Goal: Find specific page/section: Find specific page/section

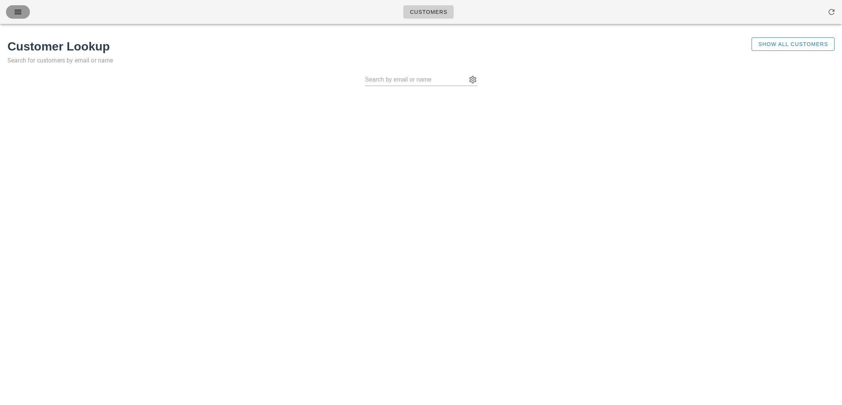
click at [20, 10] on icon "button" at bounding box center [17, 11] width 9 height 9
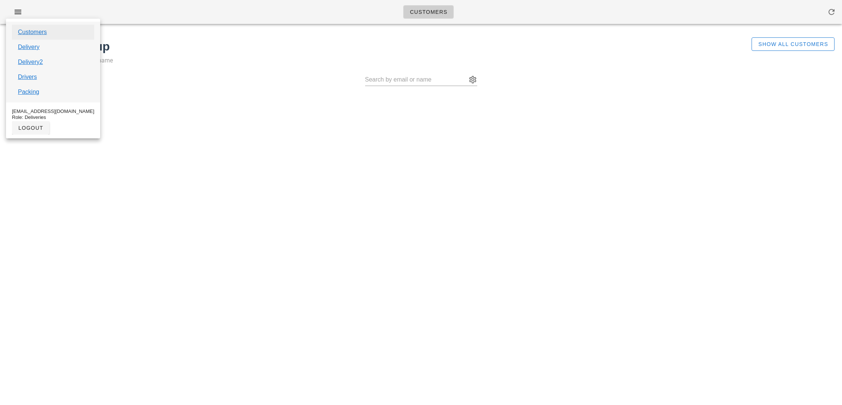
click at [24, 34] on link "Customers" at bounding box center [32, 32] width 29 height 9
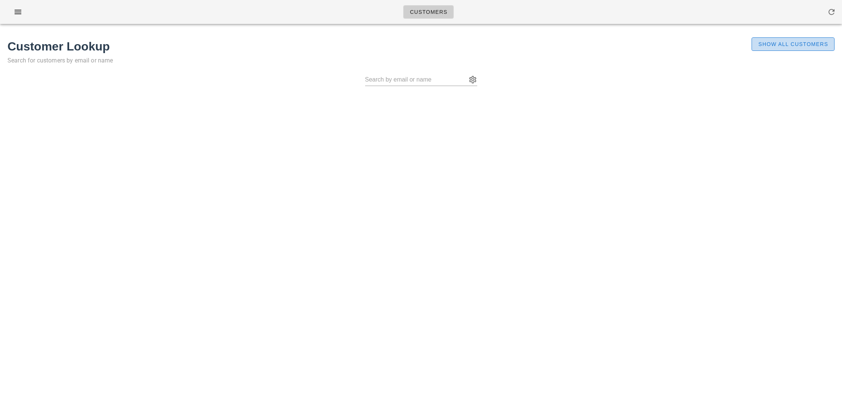
click at [767, 43] on span "Show All Customers" at bounding box center [793, 44] width 70 height 6
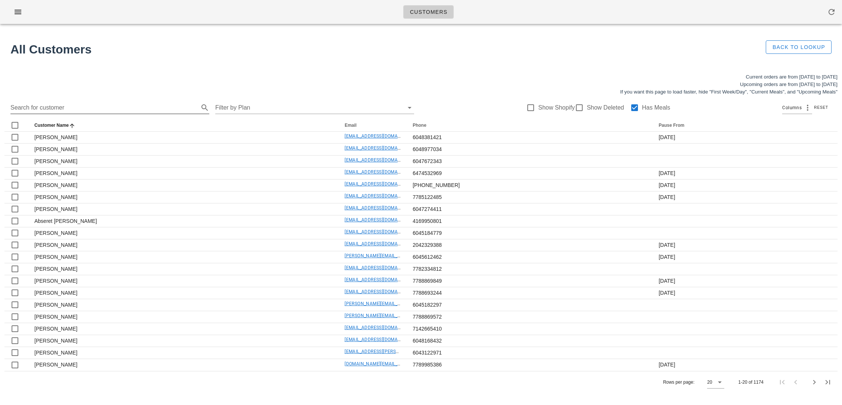
click at [55, 109] on input "Search for customer" at bounding box center [103, 108] width 187 height 12
paste input "[PERSON_NAME] | [PERSON_NAME] Tag"
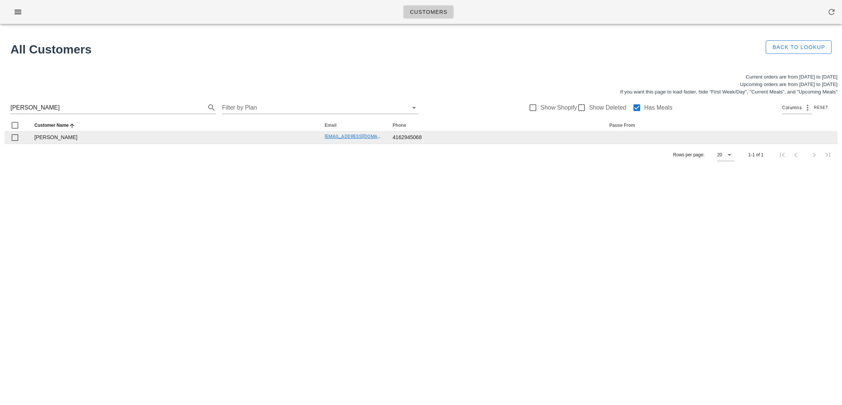
drag, startPoint x: 309, startPoint y: 137, endPoint x: 376, endPoint y: 138, distance: 66.9
click at [376, 138] on tr "[PERSON_NAME] [EMAIL_ADDRESS][DOMAIN_NAME] 4162945068" at bounding box center [420, 138] width 833 height 12
copy tr "[EMAIL_ADDRESS][DOMAIN_NAME]"
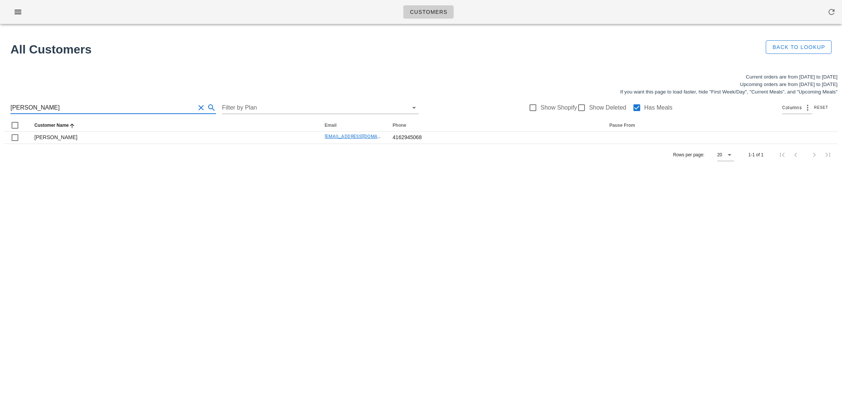
drag, startPoint x: 30, startPoint y: 105, endPoint x: 3, endPoint y: 104, distance: 26.2
click at [3, 104] on div "Current orders are from [DATE] to [DATE] Upcoming orders are from [DATE] to [DA…" at bounding box center [421, 119] width 842 height 101
paste input "[PERSON_NAME]"
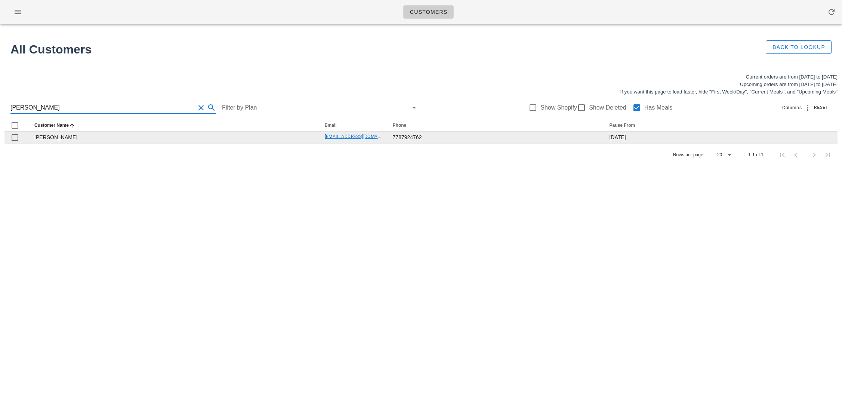
type input "[PERSON_NAME]"
drag, startPoint x: 295, startPoint y: 138, endPoint x: 371, endPoint y: 136, distance: 75.5
click at [371, 136] on tr "[PERSON_NAME] [PERSON_NAME][EMAIL_ADDRESS][PERSON_NAME][DOMAIN_NAME] 7787924762…" at bounding box center [420, 138] width 833 height 12
copy tr "[EMAIL_ADDRESS]."
